Goal: Obtain resource: Obtain resource

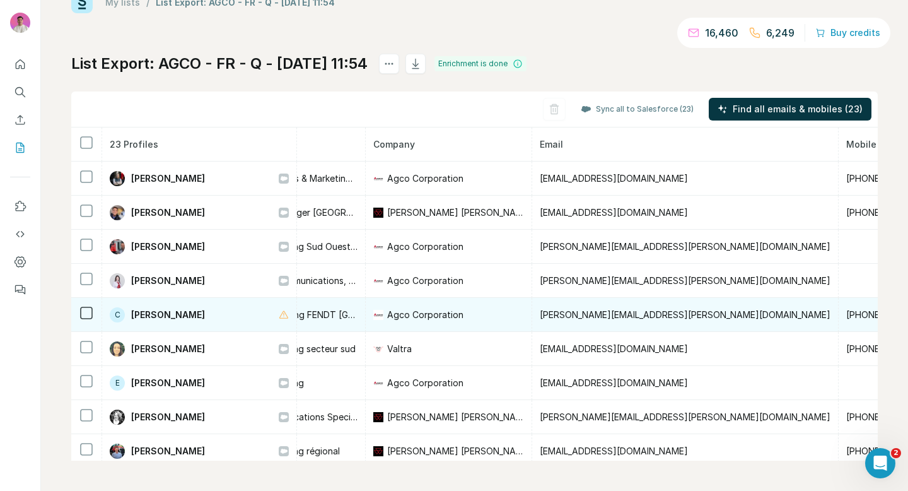
scroll to position [0, 249]
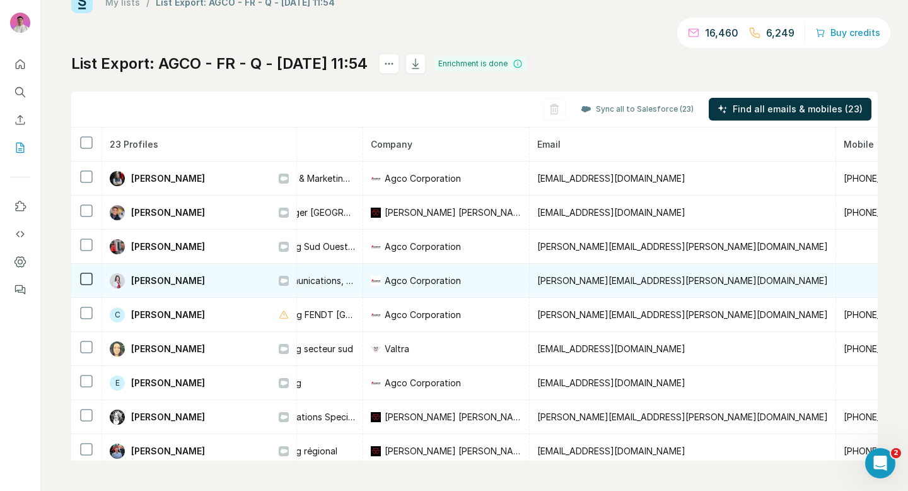
drag, startPoint x: 228, startPoint y: 283, endPoint x: 131, endPoint y: 284, distance: 96.5
click at [131, 284] on div "[PERSON_NAME]" at bounding box center [199, 280] width 179 height 15
copy span "[PERSON_NAME]"
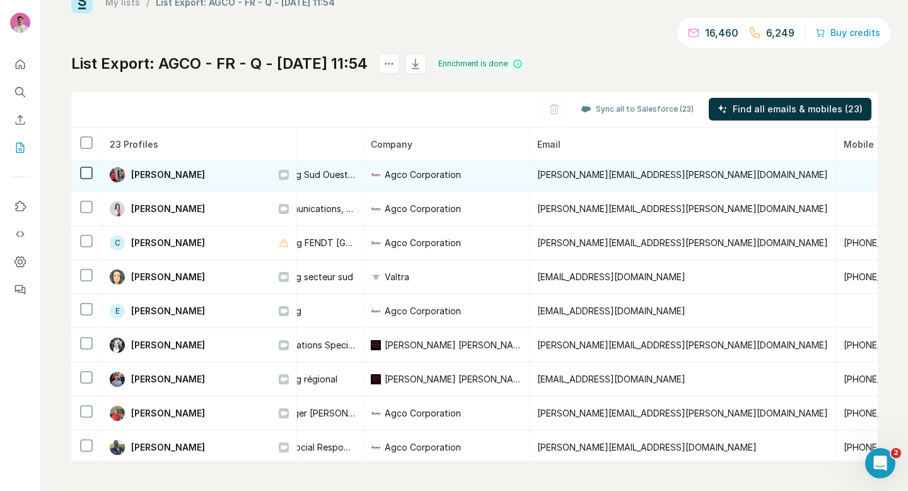
scroll to position [76, 249]
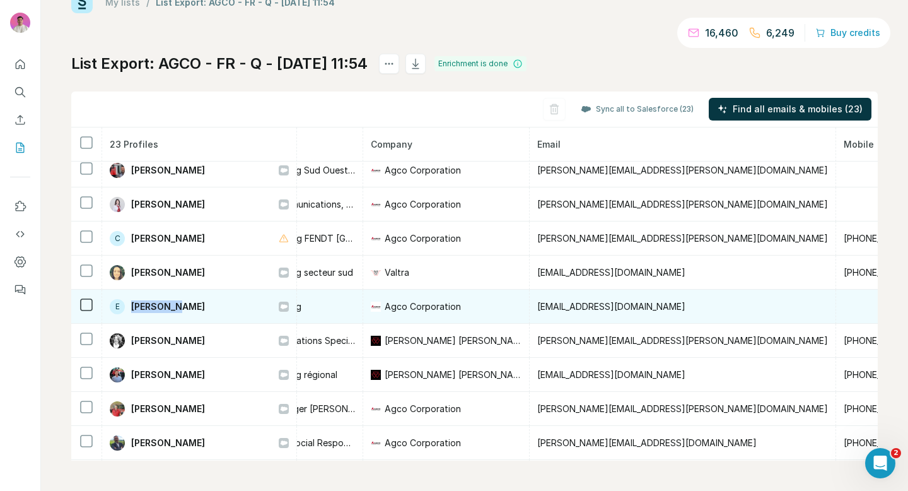
drag, startPoint x: 175, startPoint y: 304, endPoint x: 121, endPoint y: 306, distance: 54.3
click at [121, 305] on div "E [PERSON_NAME]" at bounding box center [199, 306] width 179 height 15
copy div "[PERSON_NAME]"
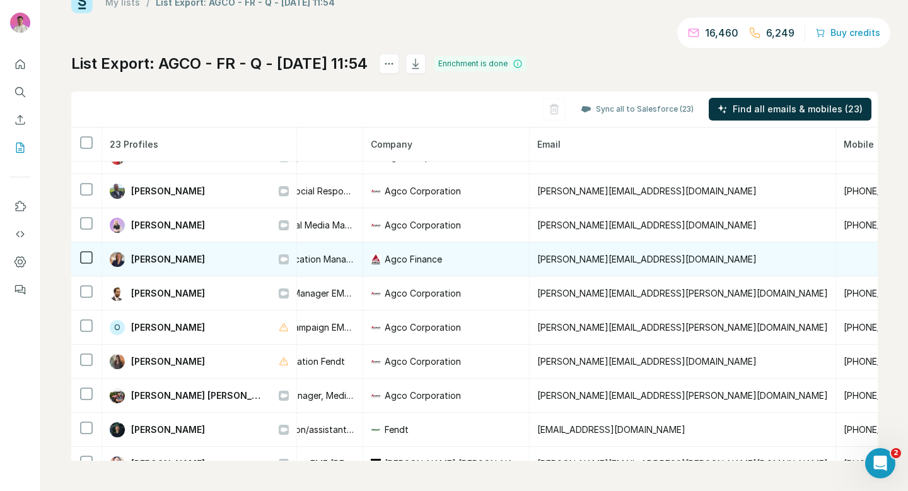
scroll to position [329, 249]
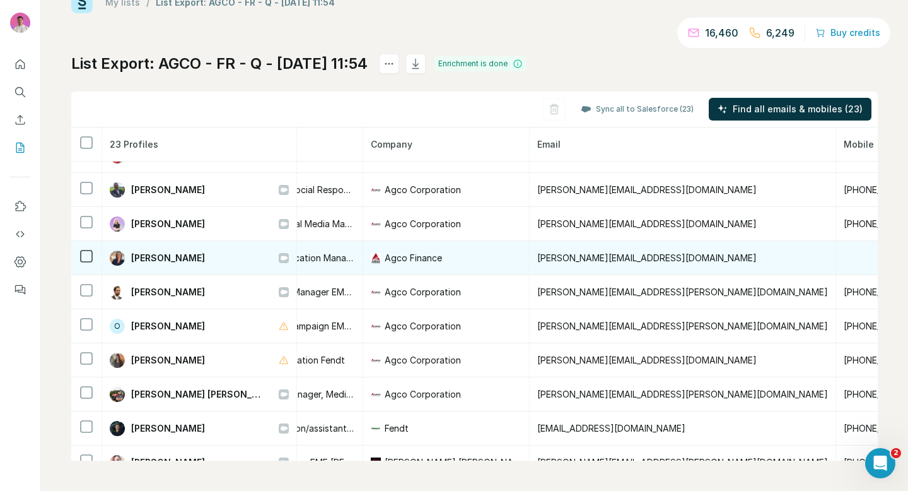
drag, startPoint x: 222, startPoint y: 257, endPoint x: 129, endPoint y: 259, distance: 92.7
click at [129, 259] on div "[PERSON_NAME]" at bounding box center [199, 257] width 179 height 15
copy span "[PERSON_NAME]"
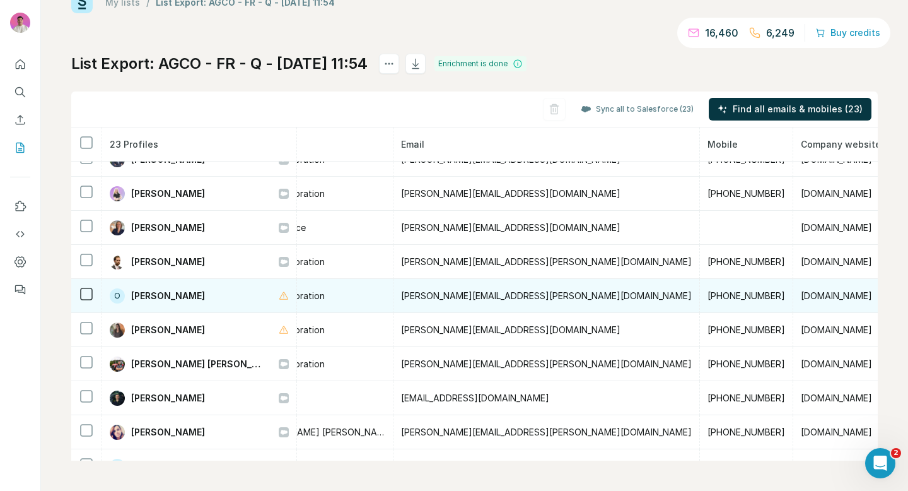
scroll to position [484, 385]
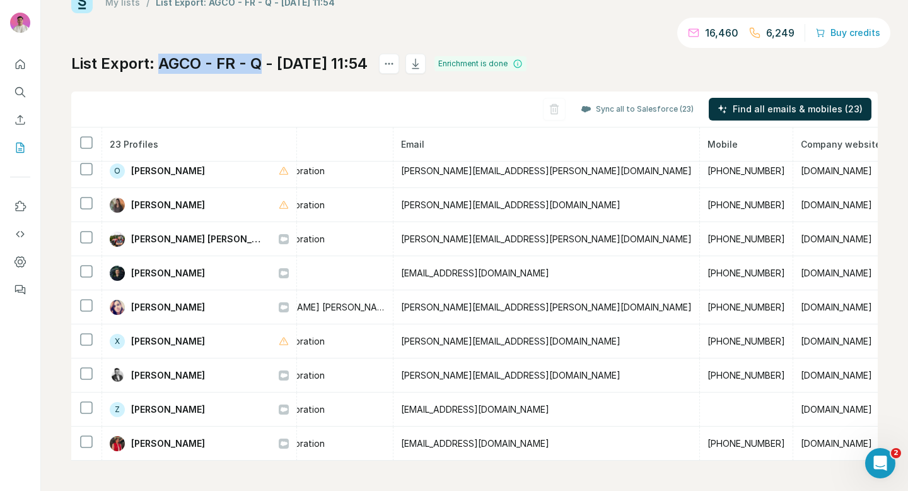
drag, startPoint x: 160, startPoint y: 59, endPoint x: 261, endPoint y: 59, distance: 101.6
click at [261, 59] on h1 "List Export: AGCO - FR - Q - [DATE] 11:54" at bounding box center [219, 64] width 296 height 20
copy h1 "AGCO - FR - Q"
